Goal: Task Accomplishment & Management: Complete application form

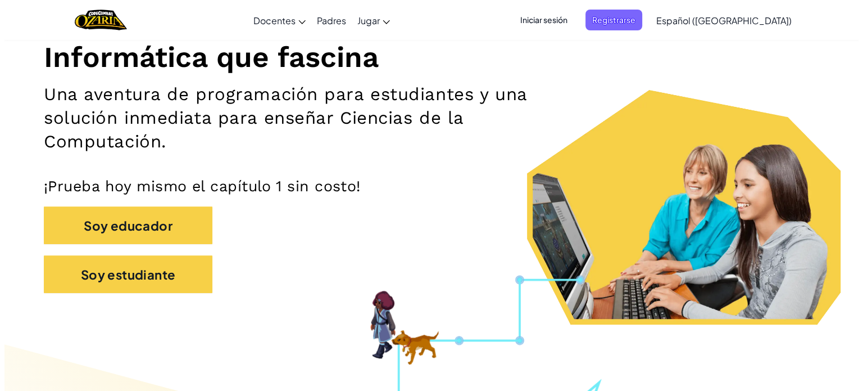
scroll to position [144, 0]
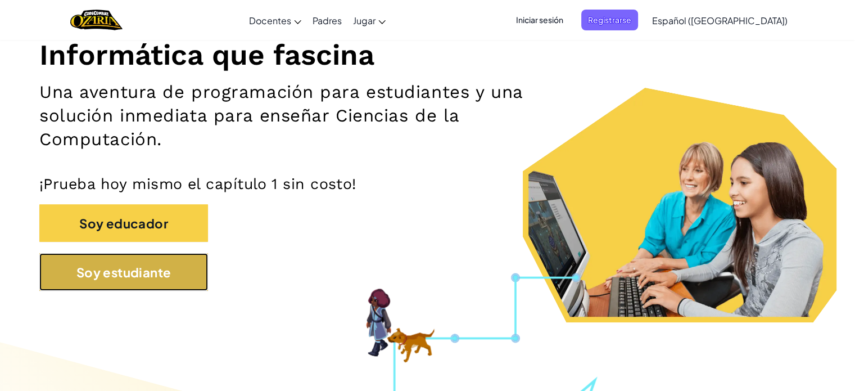
click at [162, 268] on font "Soy estudiante" at bounding box center [123, 272] width 95 height 16
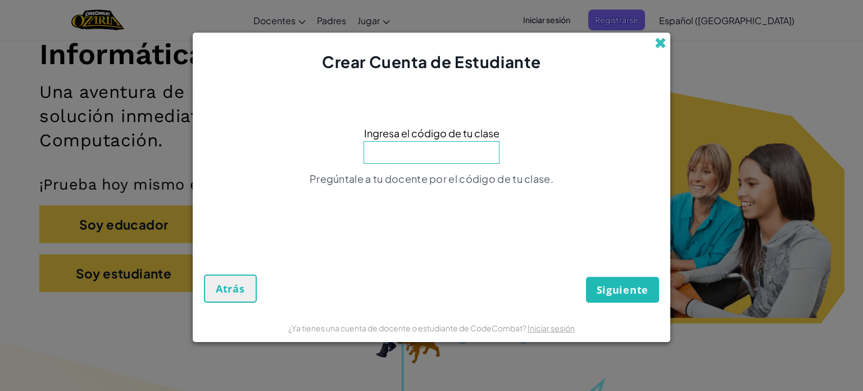
click at [661, 44] on span at bounding box center [661, 43] width 12 height 12
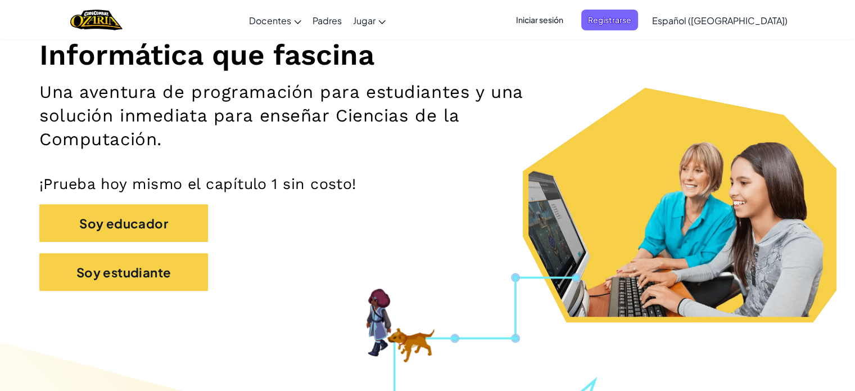
click at [563, 21] on font "Iniciar sesión" at bounding box center [539, 20] width 47 height 10
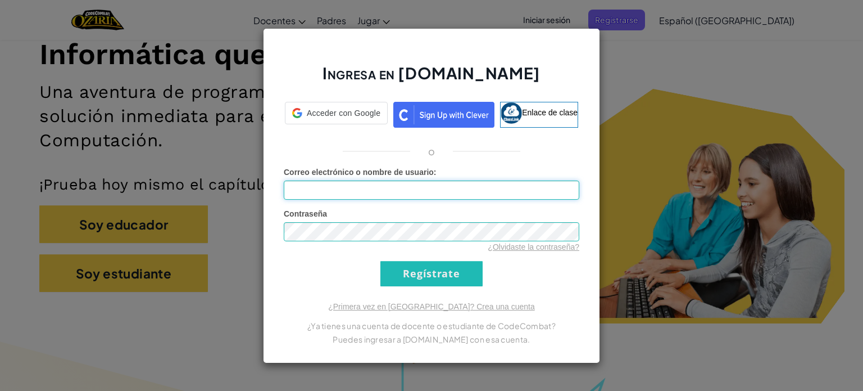
type input "[EMAIL_ADDRESS][DOMAIN_NAME]"
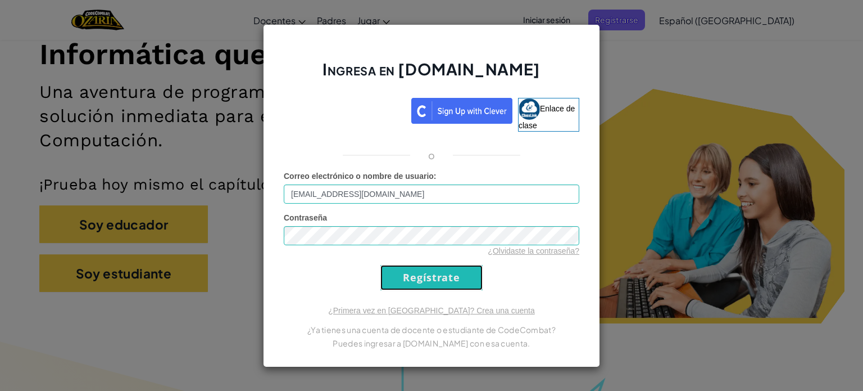
click at [446, 278] on input "Regístrate" at bounding box center [432, 277] width 102 height 25
